Goal: Information Seeking & Learning: Learn about a topic

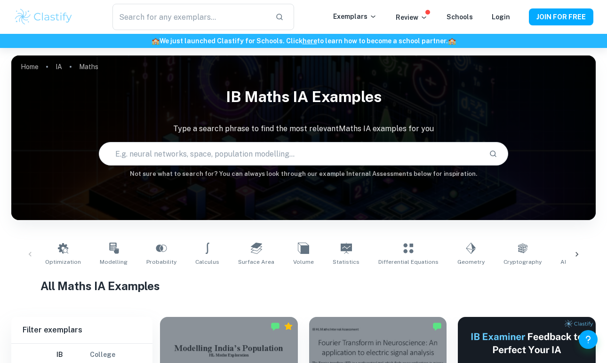
click at [208, 146] on input "text" at bounding box center [290, 154] width 382 height 26
type input "medicine"
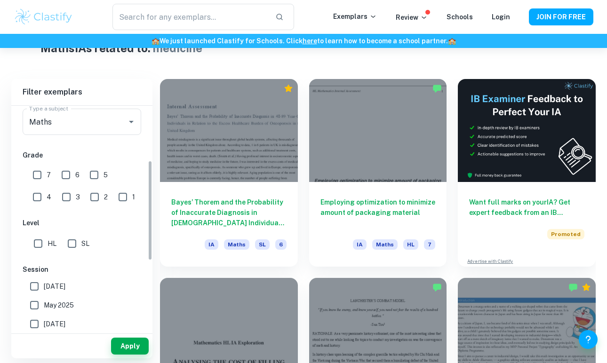
scroll to position [125, 0]
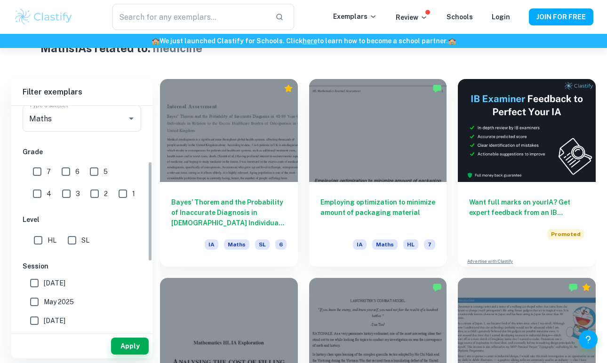
click at [77, 241] on input "SL" at bounding box center [72, 240] width 19 height 19
checkbox input "true"
click at [124, 349] on button "Apply" at bounding box center [130, 346] width 38 height 17
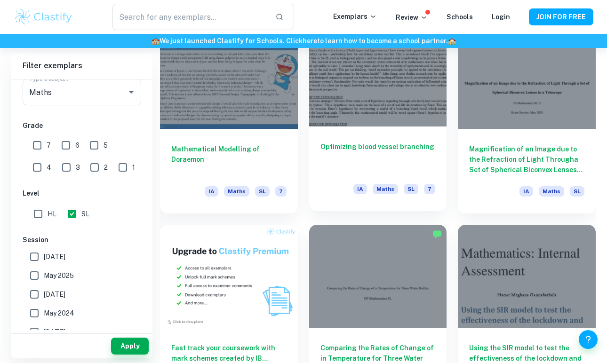
scroll to position [489, 0]
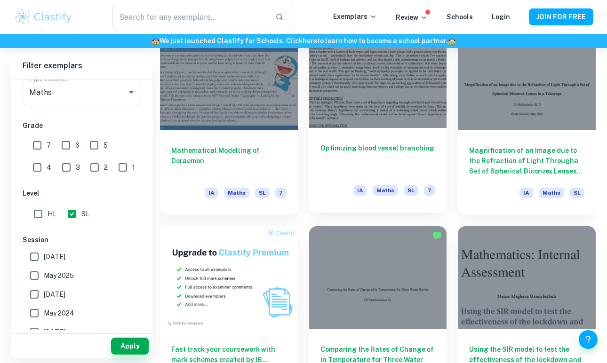
click at [380, 126] on div at bounding box center [378, 75] width 138 height 103
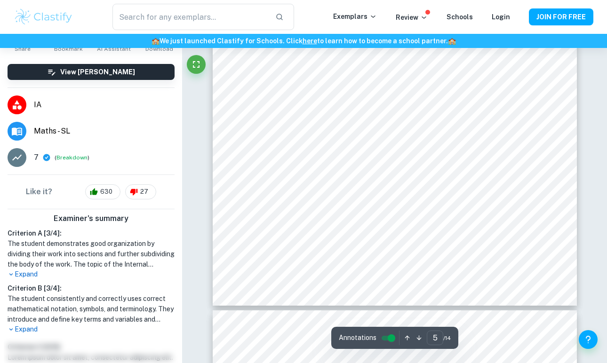
scroll to position [2506, 0]
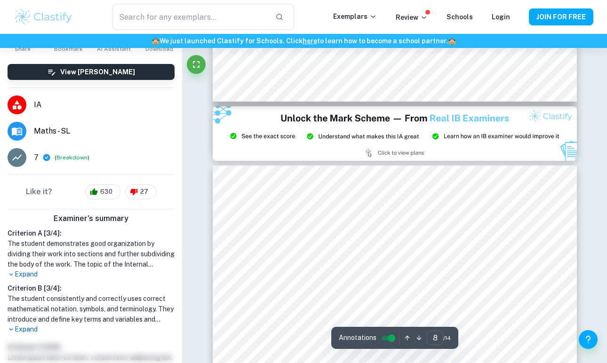
type input "9"
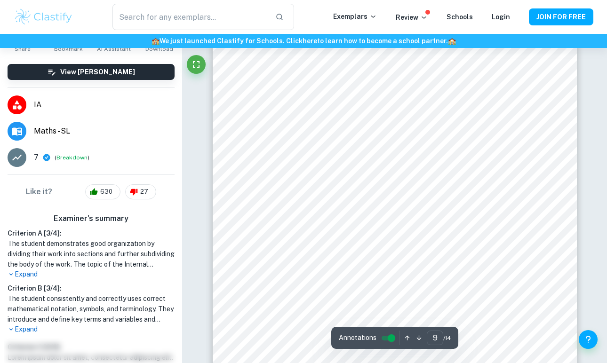
scroll to position [4465, 0]
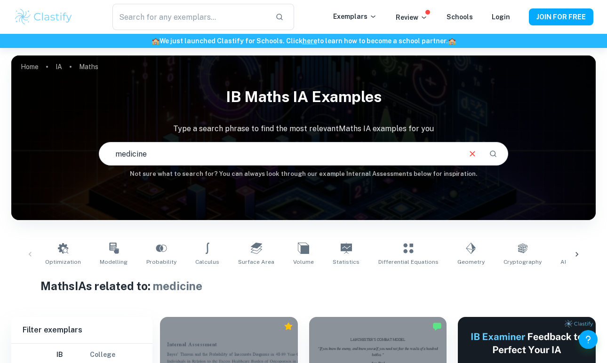
click at [231, 154] on input "medicine" at bounding box center [279, 154] width 360 height 26
drag, startPoint x: 231, startPoint y: 154, endPoint x: 47, endPoint y: 156, distance: 184.0
click at [47, 156] on div "IB Maths IA examples Type a search phrase to find the most relevant Maths IA ex…" at bounding box center [303, 130] width 584 height 97
